Goal: Communication & Community: Answer question/provide support

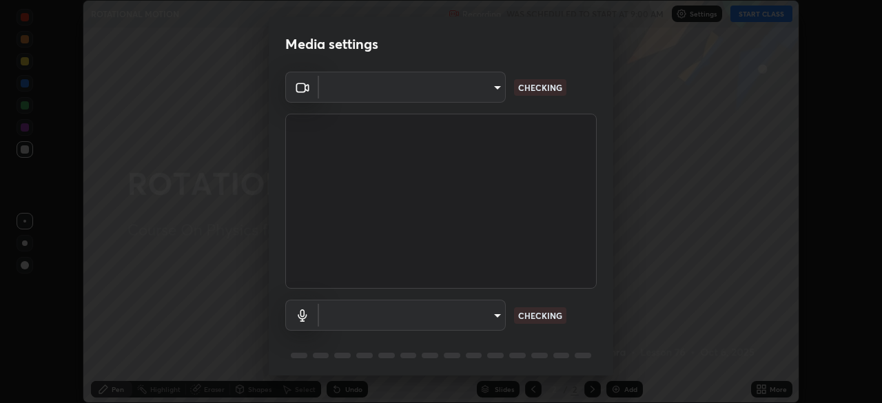
scroll to position [403, 882]
type input "948fa7bdf1557d7b90a8c57391c99ce3b3800c21834d1cf95a04e0d9860db1dc"
type input "f0c492f994112b72af01416c2ff250e6d721d0c85f3ae7bd164a7bdb4749411f"
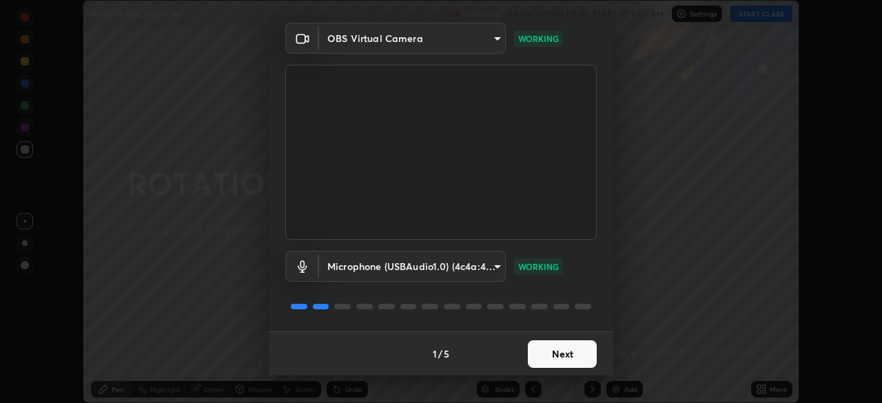
click at [553, 360] on button "Next" at bounding box center [562, 354] width 69 height 28
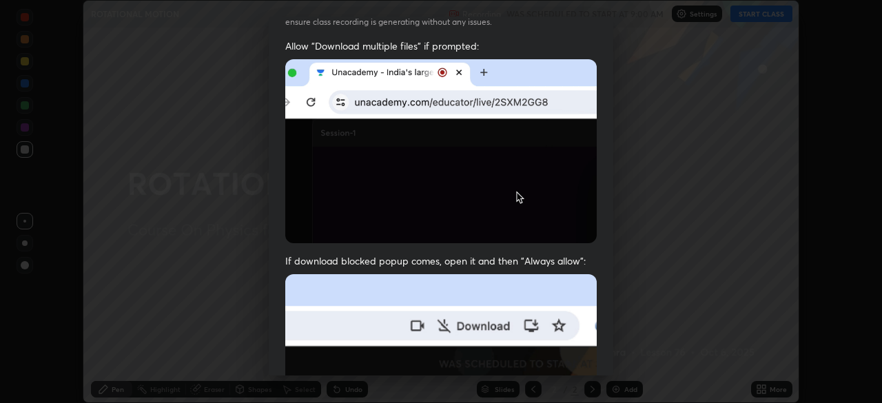
scroll to position [0, 0]
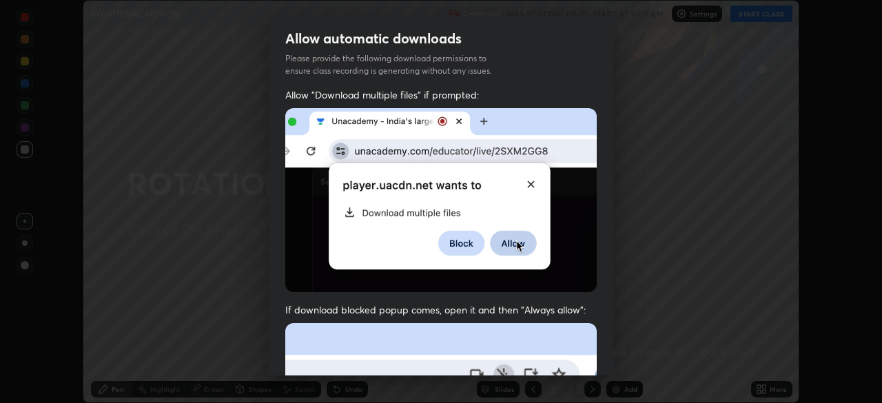
click at [298, 237] on img at bounding box center [441, 200] width 312 height 184
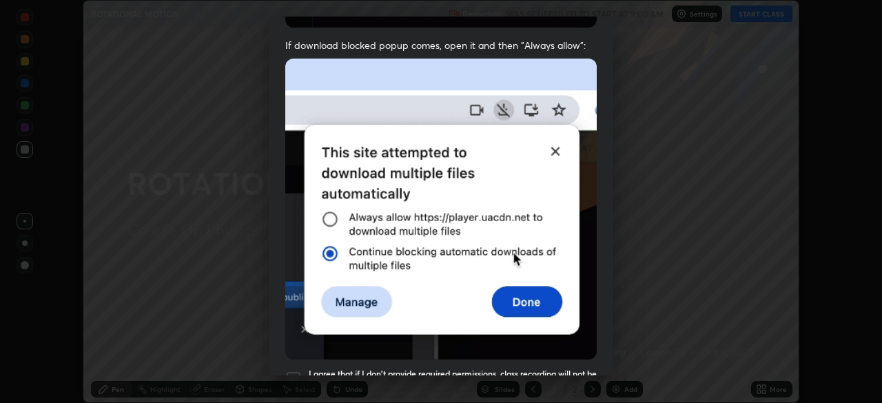
scroll to position [330, 0]
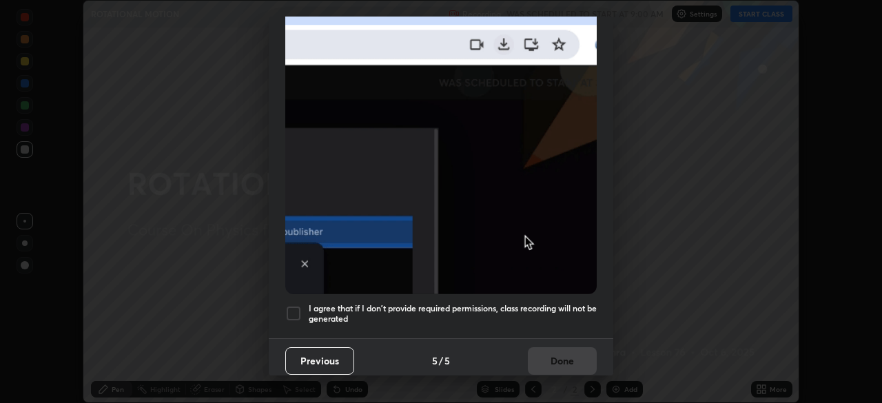
click at [294, 307] on div at bounding box center [293, 313] width 17 height 17
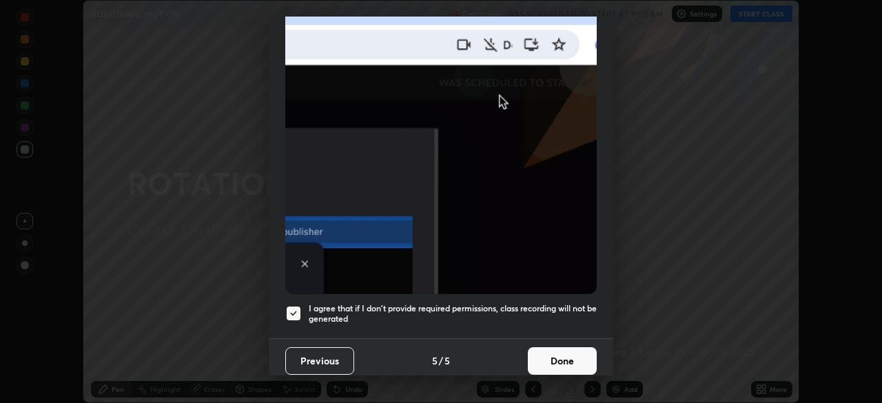
click at [549, 354] on button "Done" at bounding box center [562, 361] width 69 height 28
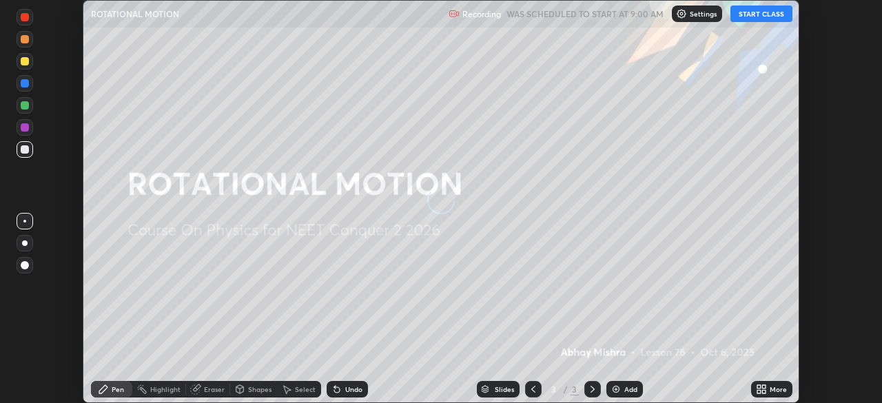
scroll to position [403, 882]
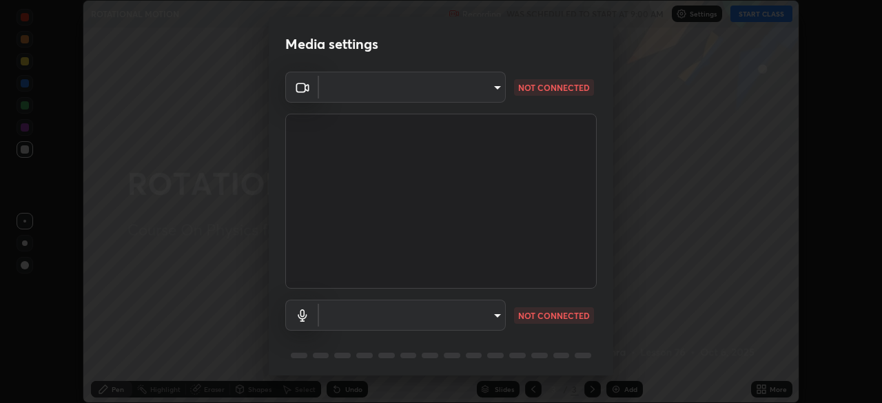
type input "948fa7bdf1557d7b90a8c57391c99ce3b3800c21834d1cf95a04e0d9860db1dc"
type input "f0c492f994112b72af01416c2ff250e6d721d0c85f3ae7bd164a7bdb4749411f"
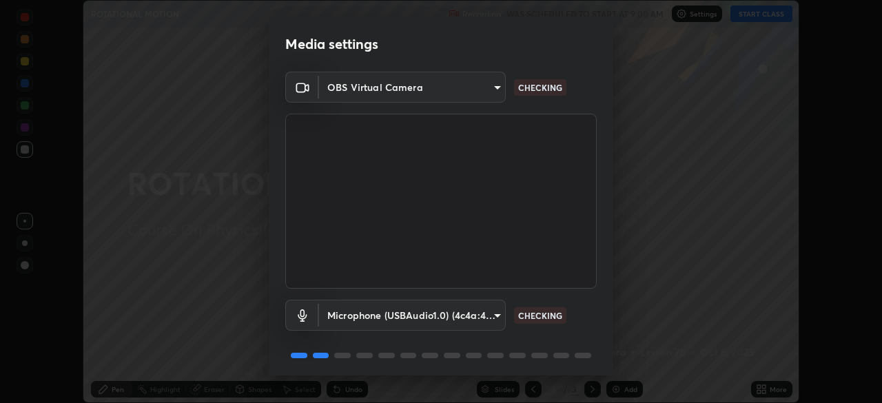
scroll to position [49, 0]
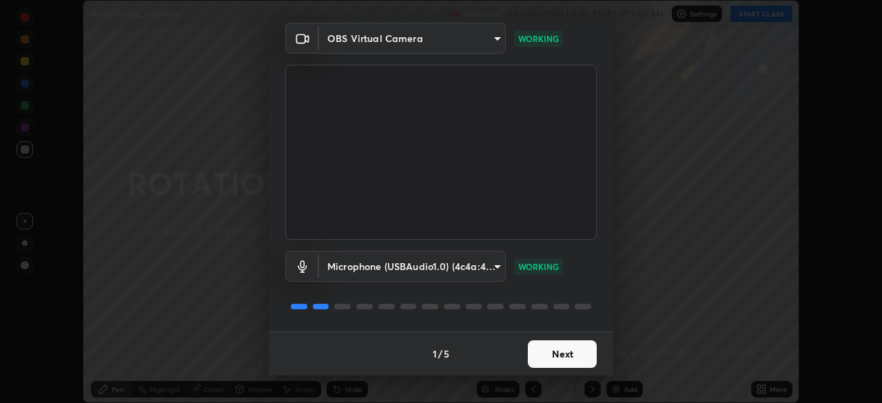
click at [553, 348] on button "Next" at bounding box center [562, 354] width 69 height 28
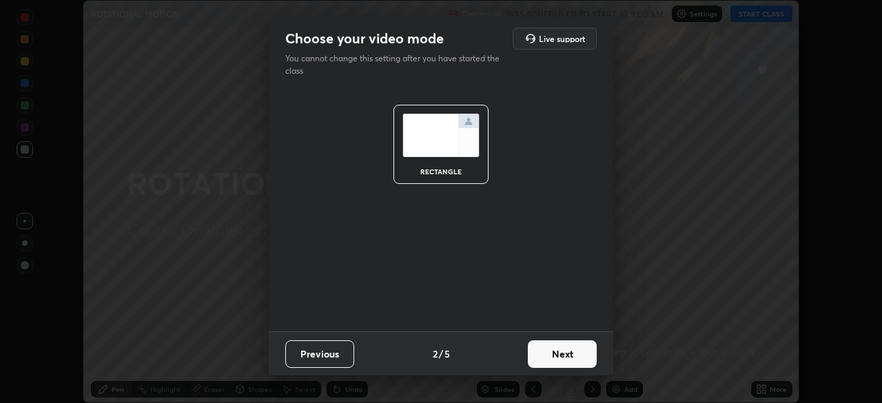
scroll to position [0, 0]
click at [553, 358] on button "Next" at bounding box center [562, 354] width 69 height 28
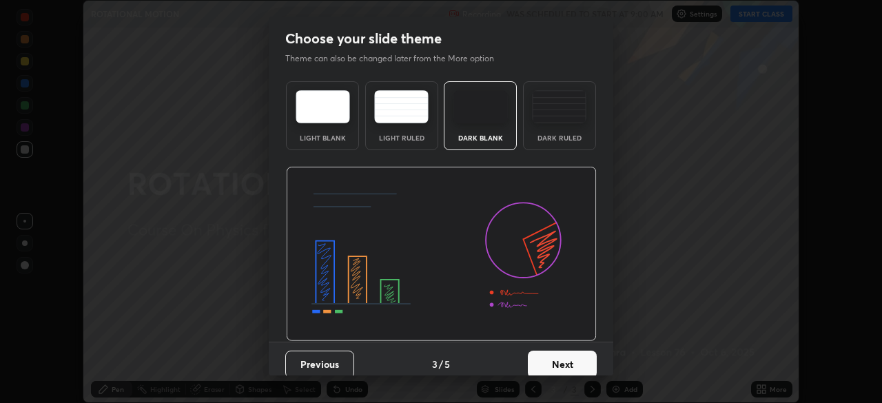
click at [553, 358] on button "Next" at bounding box center [562, 365] width 69 height 28
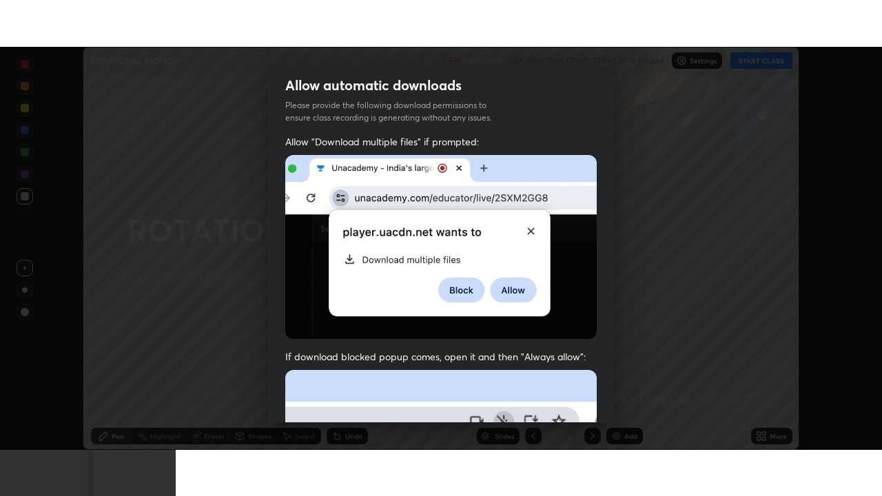
scroll to position [330, 0]
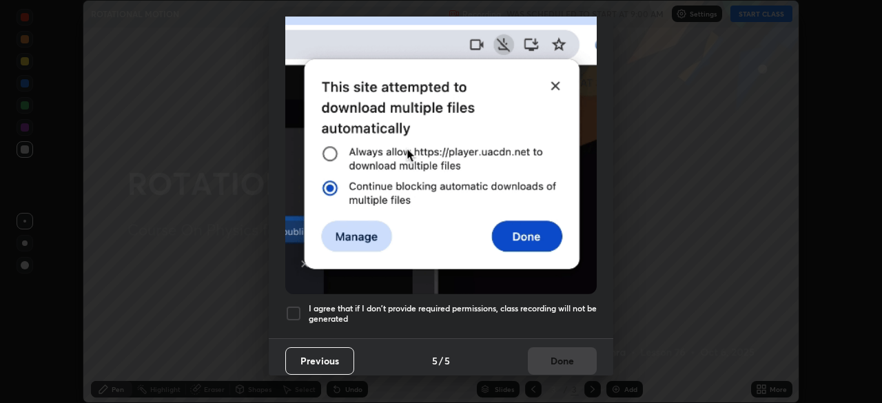
click at [292, 305] on div at bounding box center [293, 313] width 17 height 17
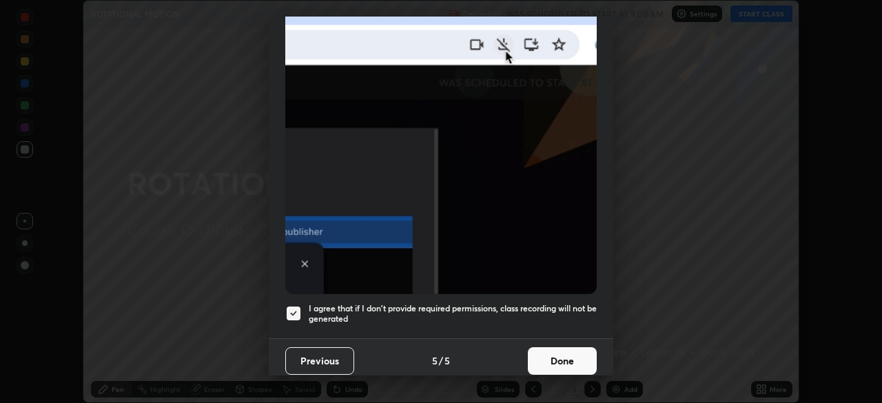
click at [539, 351] on button "Done" at bounding box center [562, 361] width 69 height 28
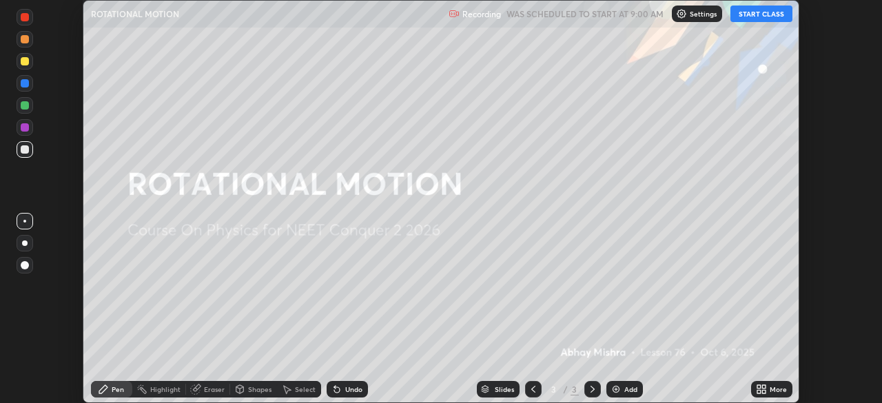
click at [762, 389] on icon at bounding box center [763, 386] width 3 height 3
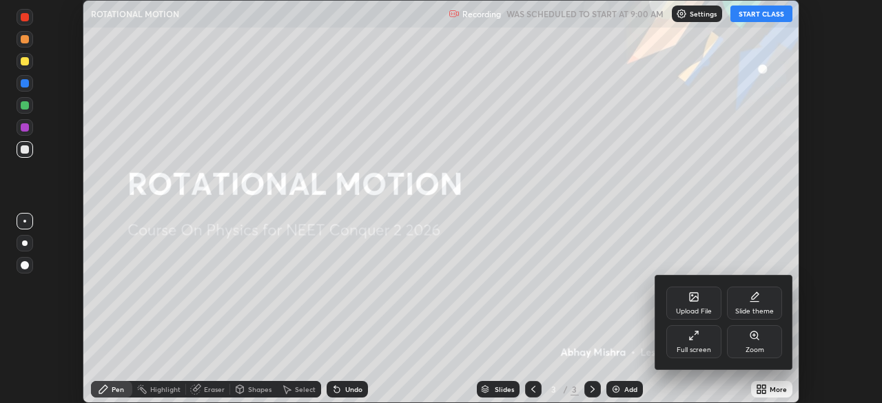
click at [713, 343] on div "Full screen" at bounding box center [693, 341] width 55 height 33
click at [709, 320] on div "Upload File" at bounding box center [693, 303] width 55 height 33
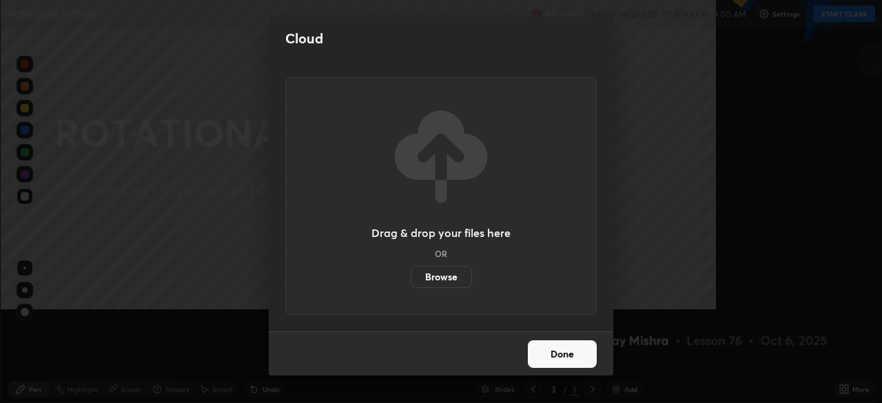
scroll to position [496, 882]
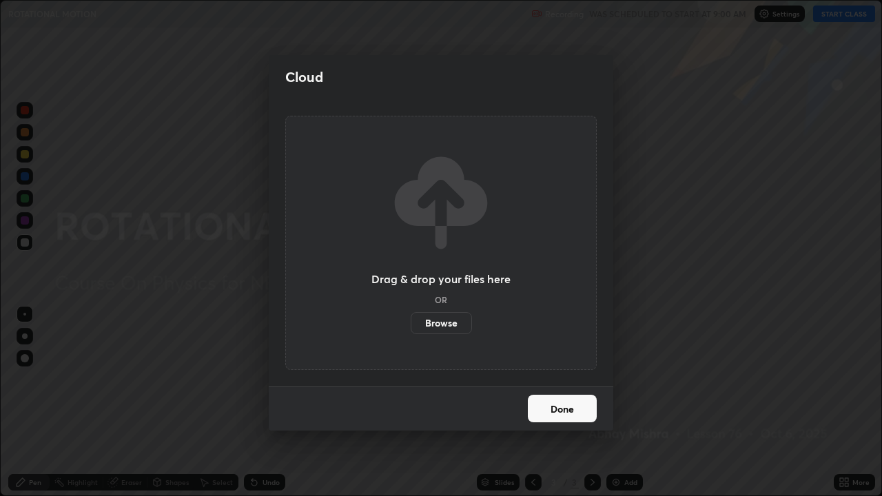
click at [562, 402] on button "Done" at bounding box center [562, 409] width 69 height 28
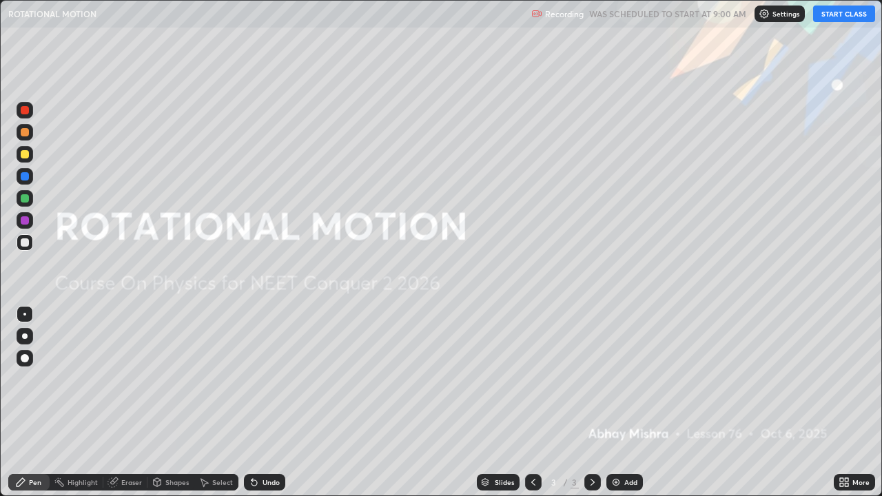
click at [835, 17] on button "START CLASS" at bounding box center [844, 14] width 62 height 17
click at [624, 402] on div "Add" at bounding box center [630, 482] width 13 height 7
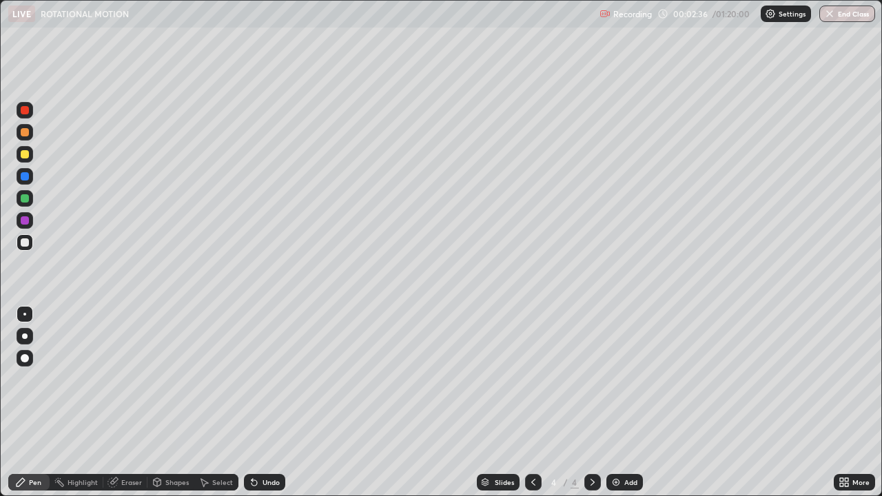
click at [261, 402] on div "Undo" at bounding box center [264, 482] width 41 height 17
click at [265, 402] on div "Undo" at bounding box center [271, 482] width 17 height 7
click at [267, 402] on div "Undo" at bounding box center [271, 482] width 17 height 7
click at [629, 402] on div "Add" at bounding box center [630, 482] width 13 height 7
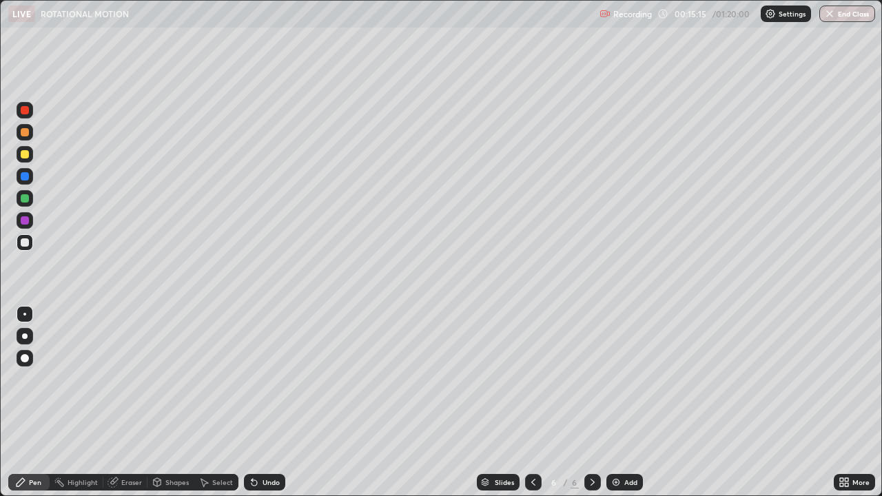
click at [272, 402] on div "Undo" at bounding box center [271, 482] width 17 height 7
click at [265, 402] on div "Undo" at bounding box center [264, 482] width 41 height 17
click at [265, 402] on div "Undo" at bounding box center [271, 482] width 17 height 7
click at [269, 402] on div "Undo" at bounding box center [271, 482] width 17 height 7
click at [263, 402] on div "Undo" at bounding box center [271, 482] width 17 height 7
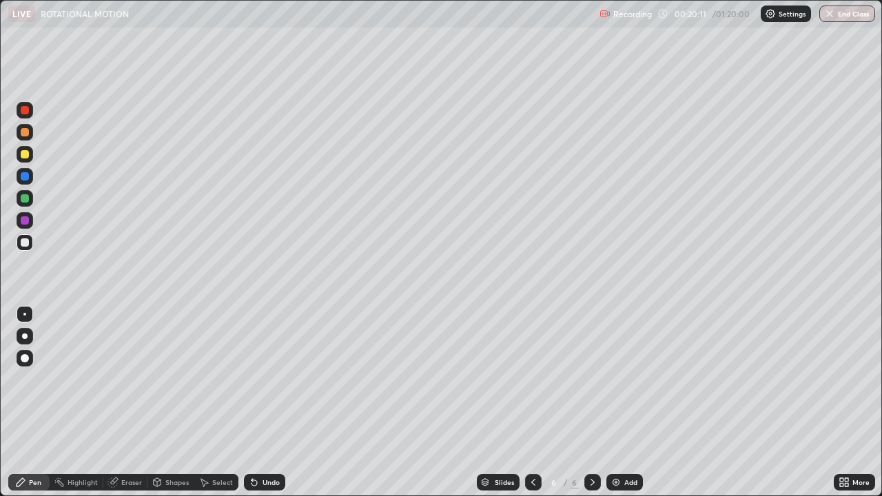
click at [617, 402] on img at bounding box center [616, 482] width 11 height 11
click at [258, 402] on div "Undo" at bounding box center [264, 482] width 41 height 17
click at [622, 402] on div "Add" at bounding box center [624, 482] width 37 height 17
click at [620, 402] on img at bounding box center [616, 482] width 11 height 11
click at [618, 402] on img at bounding box center [616, 482] width 11 height 11
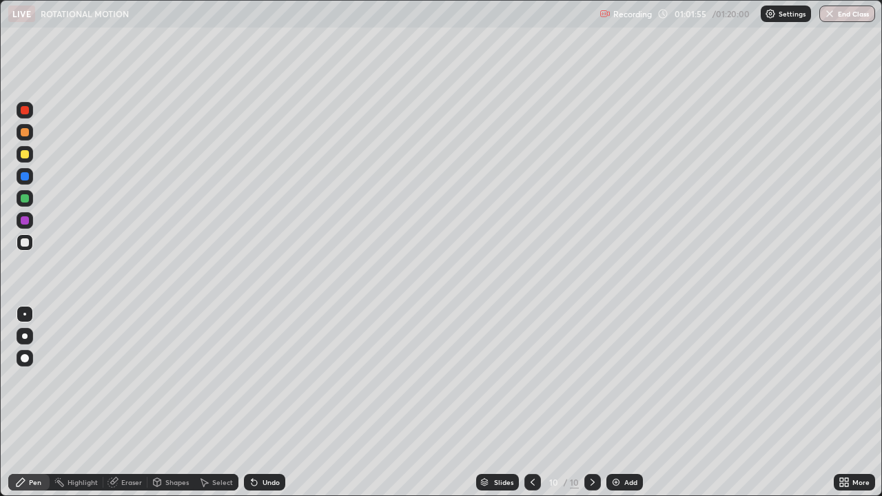
click at [852, 13] on button "End Class" at bounding box center [847, 14] width 56 height 17
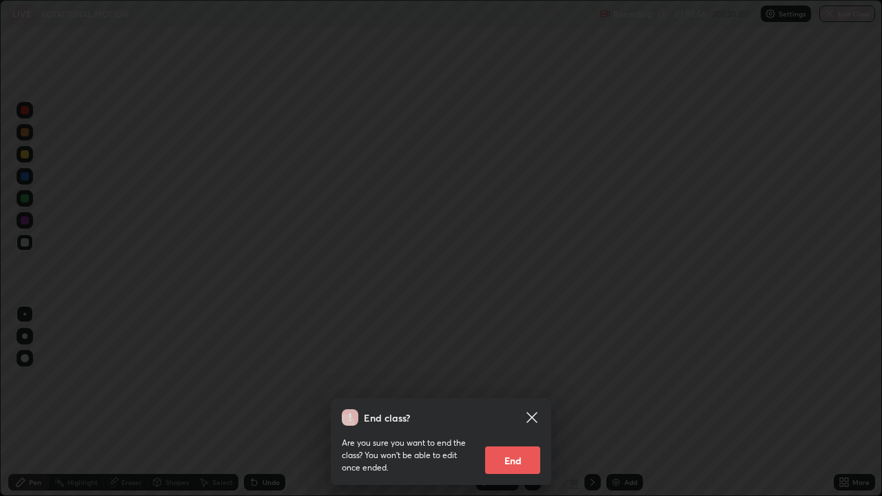
click at [518, 402] on button "End" at bounding box center [512, 461] width 55 height 28
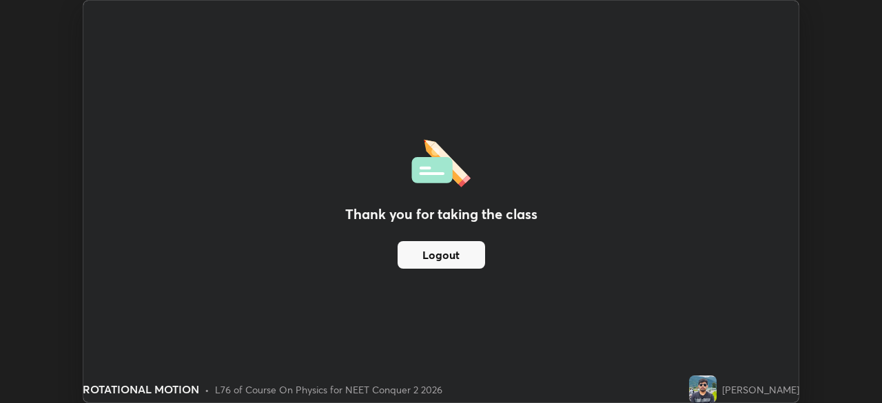
scroll to position [68514, 68035]
